Goal: Check status: Check status

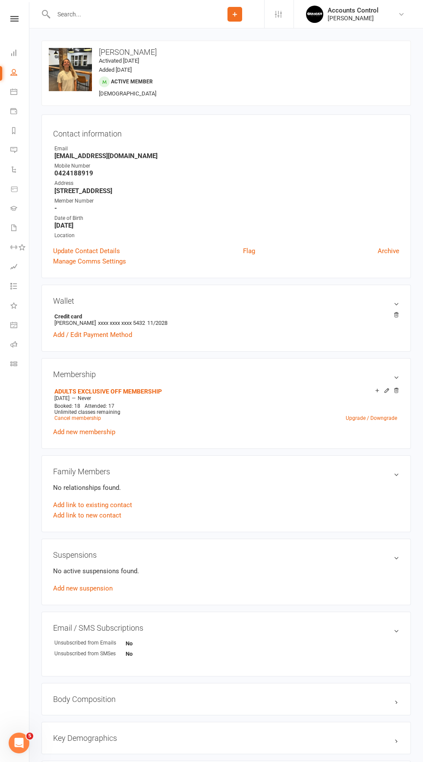
click at [84, 15] on input "text" at bounding box center [128, 14] width 155 height 12
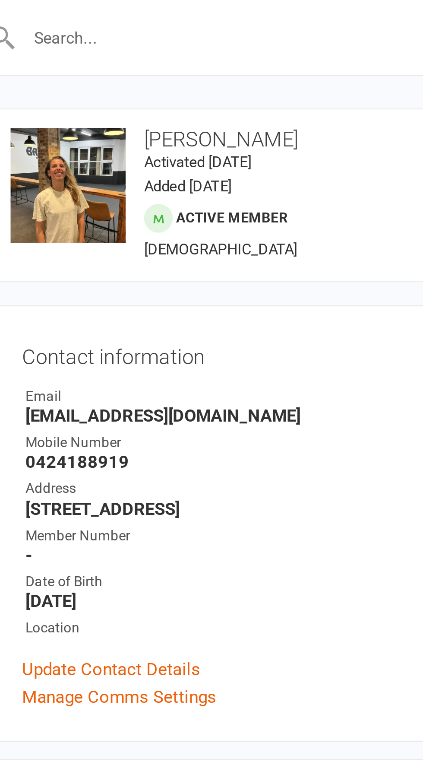
click at [86, 12] on input "text" at bounding box center [128, 14] width 155 height 12
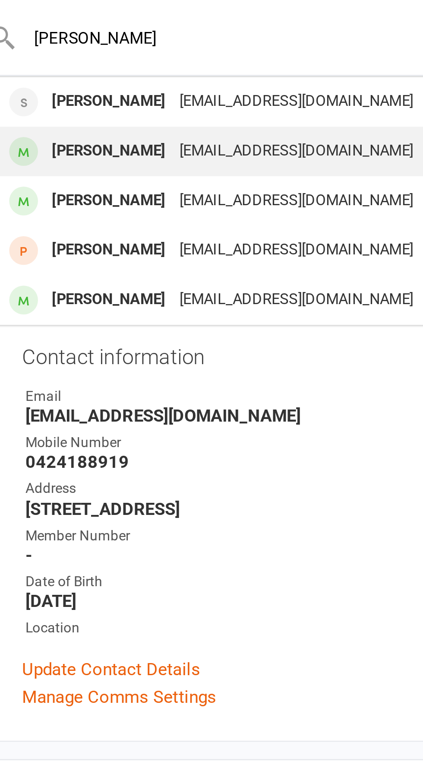
type input "[PERSON_NAME]"
click at [76, 59] on div "[PERSON_NAME]" at bounding box center [86, 57] width 48 height 13
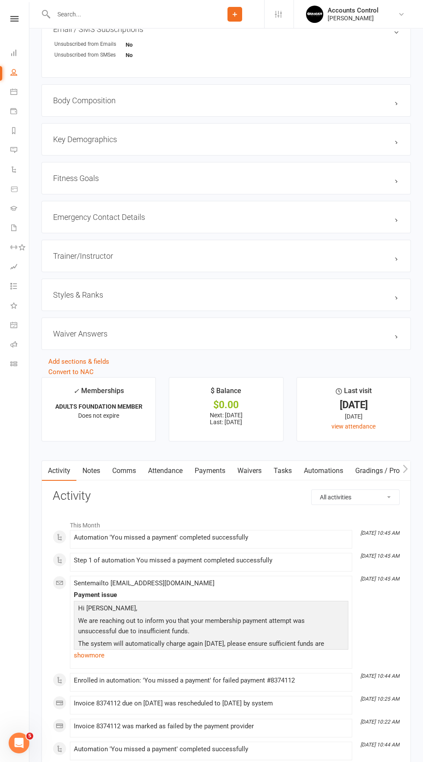
scroll to position [598, 0]
click at [214, 471] on link "Payments" at bounding box center [210, 472] width 43 height 20
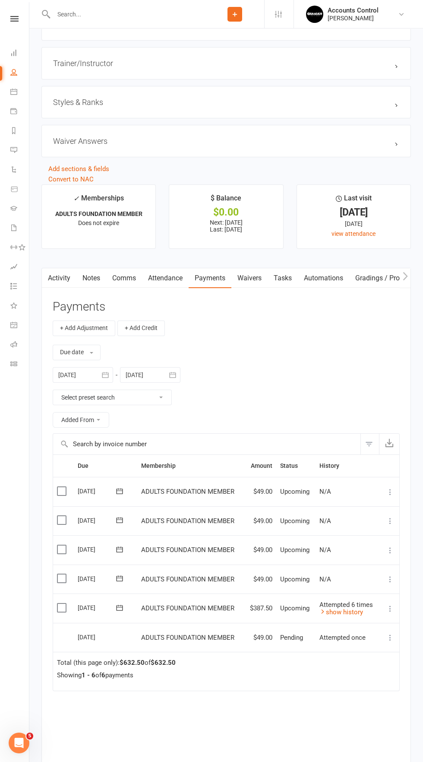
scroll to position [824, 0]
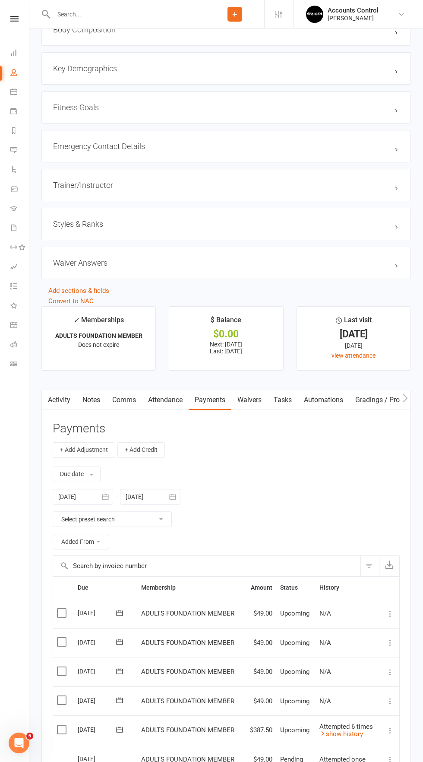
click at [256, 394] on link "Waivers" at bounding box center [250, 400] width 36 height 20
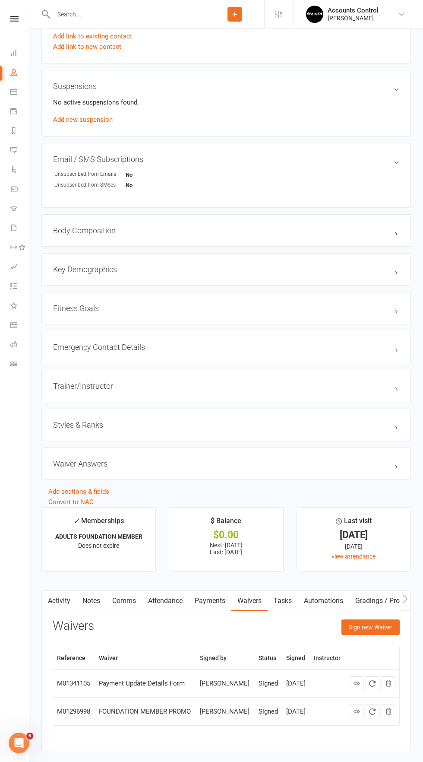
scroll to position [504, 0]
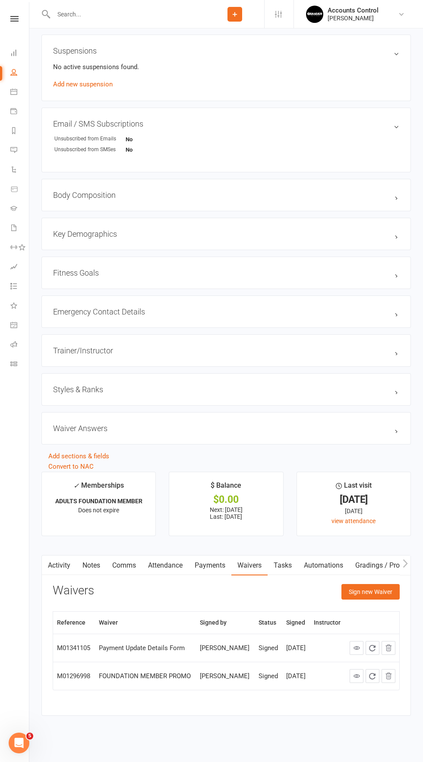
click at [217, 567] on link "Payments" at bounding box center [210, 566] width 43 height 20
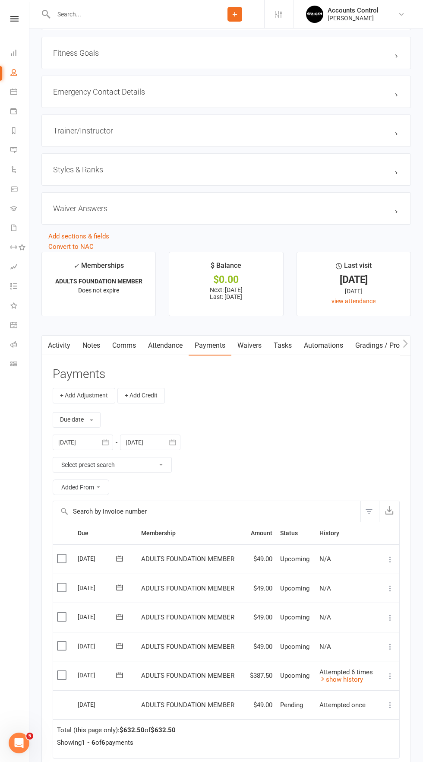
scroll to position [725, 0]
click at [357, 678] on link "show history" at bounding box center [342, 679] width 44 height 8
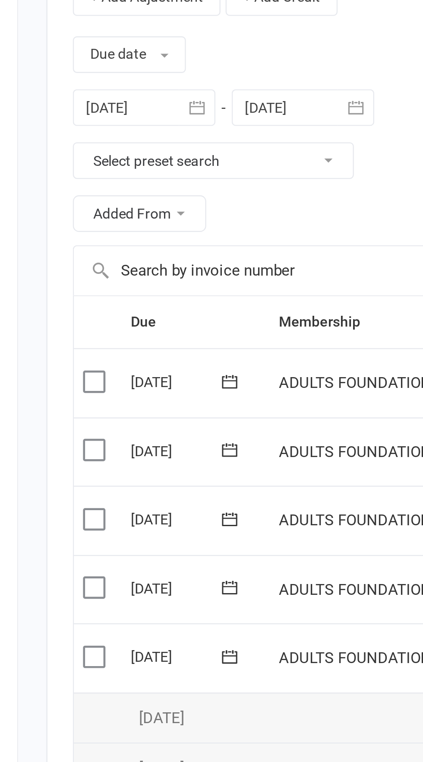
scroll to position [714, 0]
